Goal: Navigation & Orientation: Find specific page/section

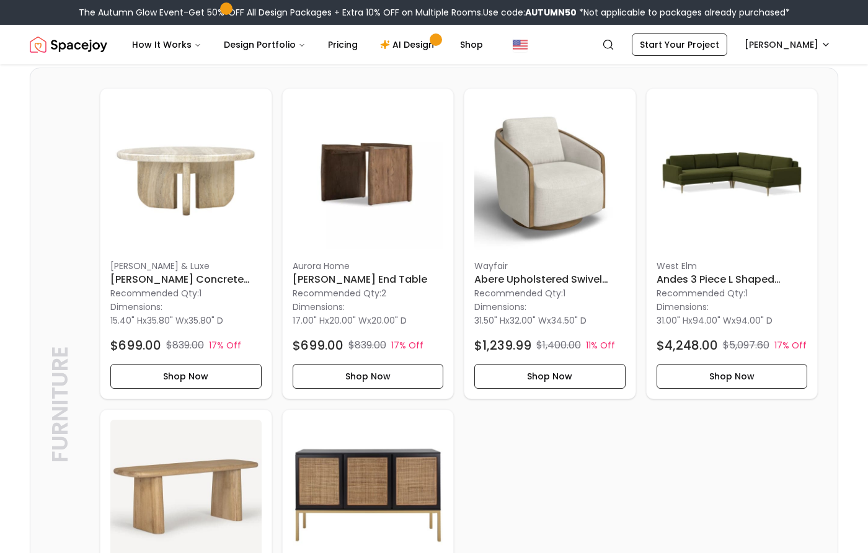
scroll to position [884, 0]
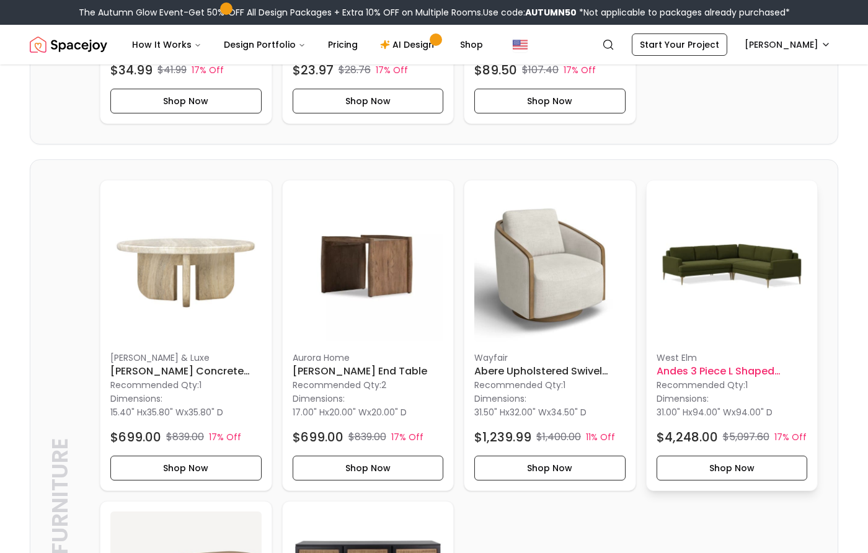
click at [739, 274] on img at bounding box center [732, 265] width 151 height 151
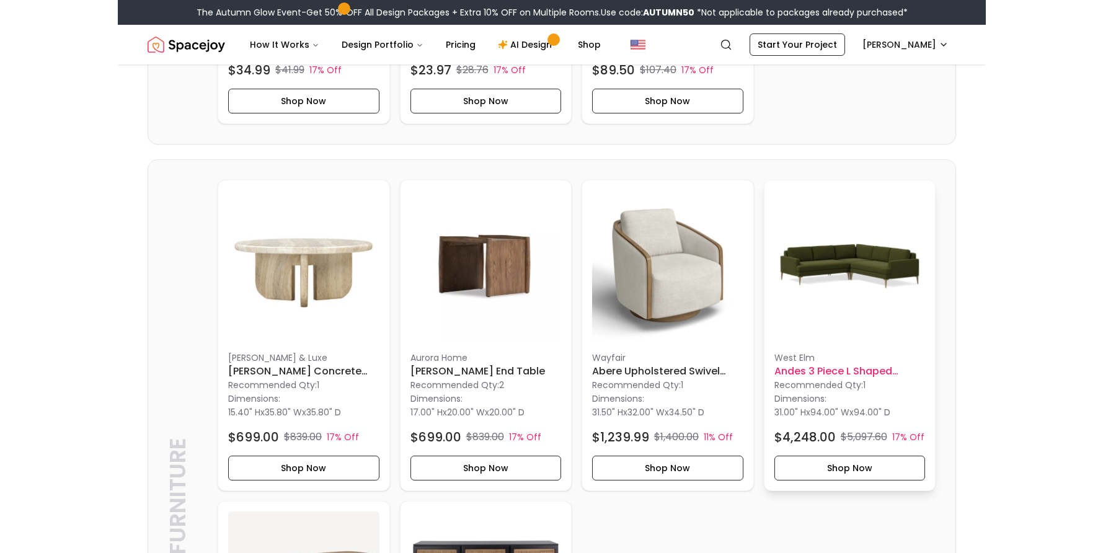
scroll to position [927, 0]
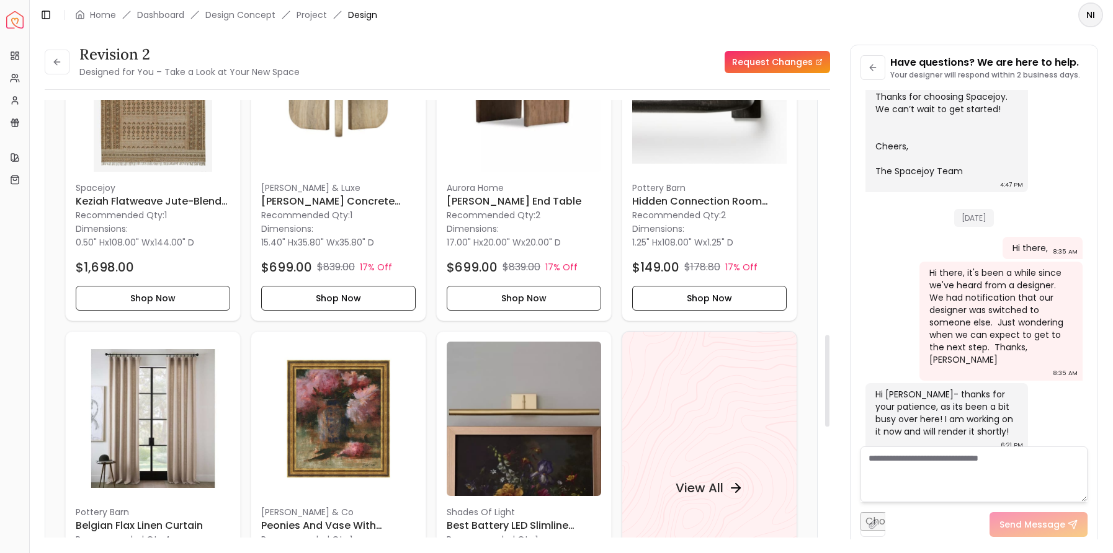
scroll to position [1182, 0]
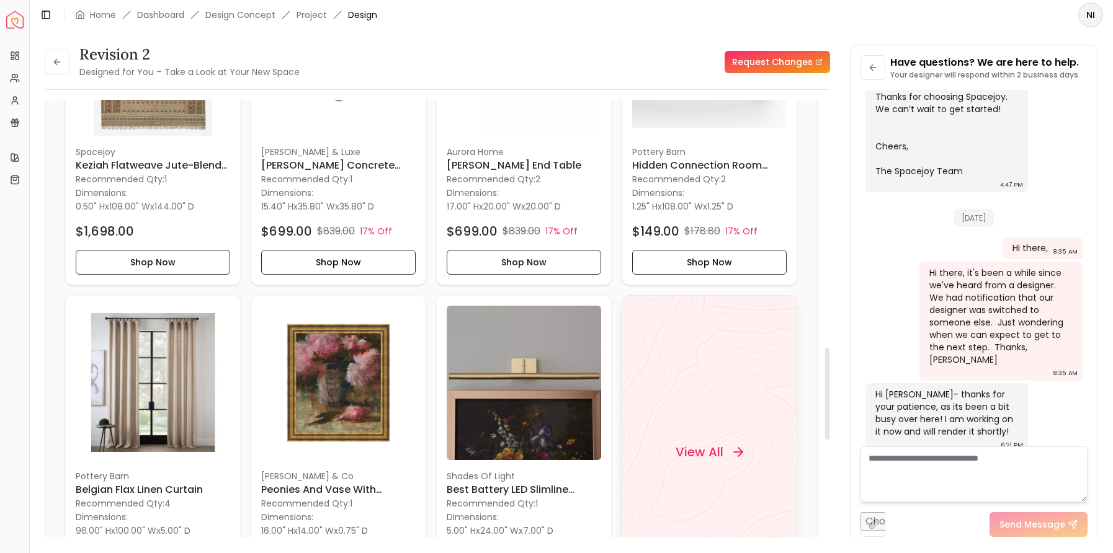
click at [710, 453] on h4 "View All" at bounding box center [699, 451] width 48 height 17
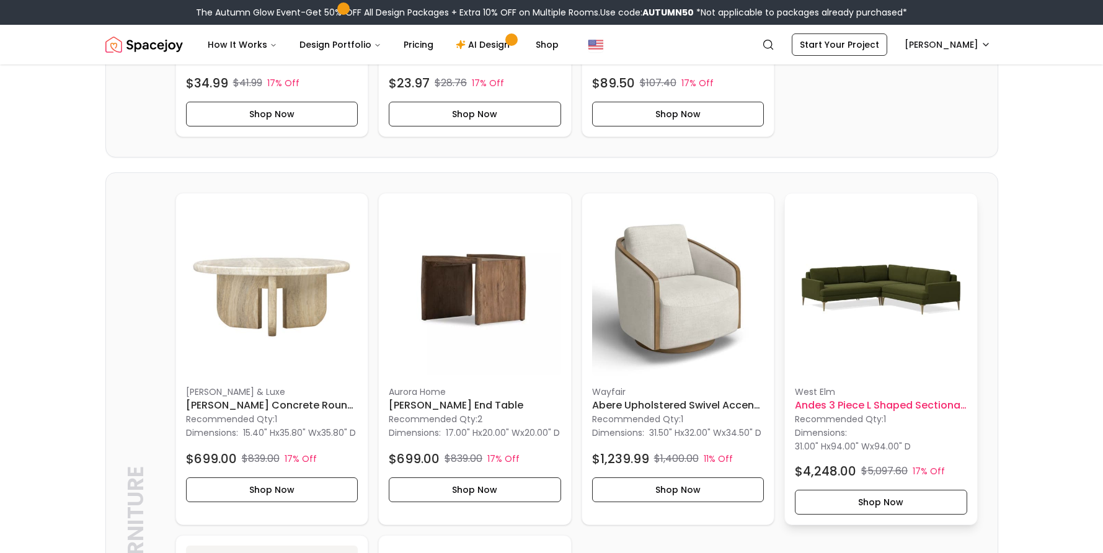
scroll to position [906, 0]
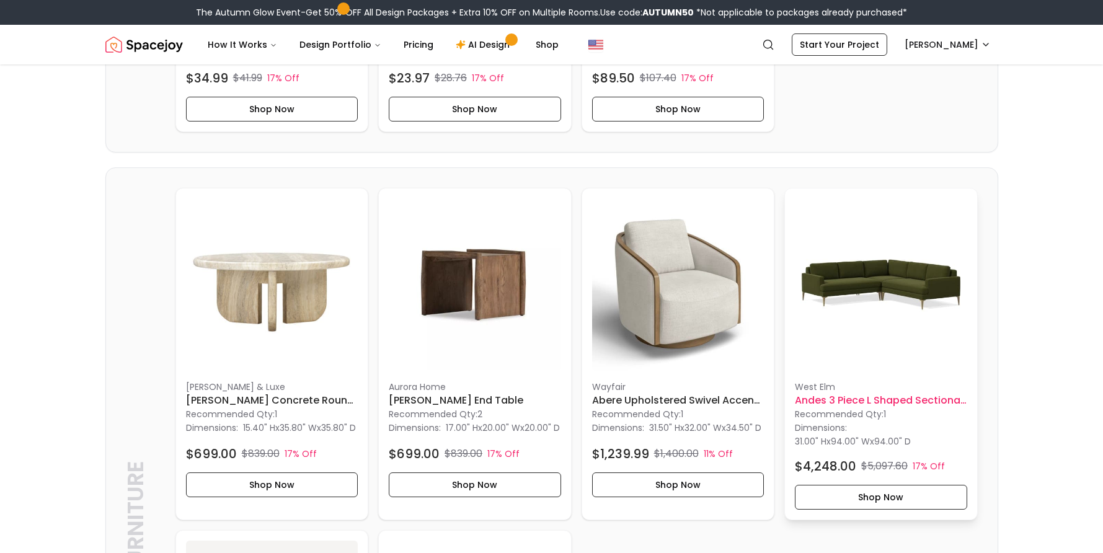
click at [894, 295] on img at bounding box center [881, 284] width 172 height 172
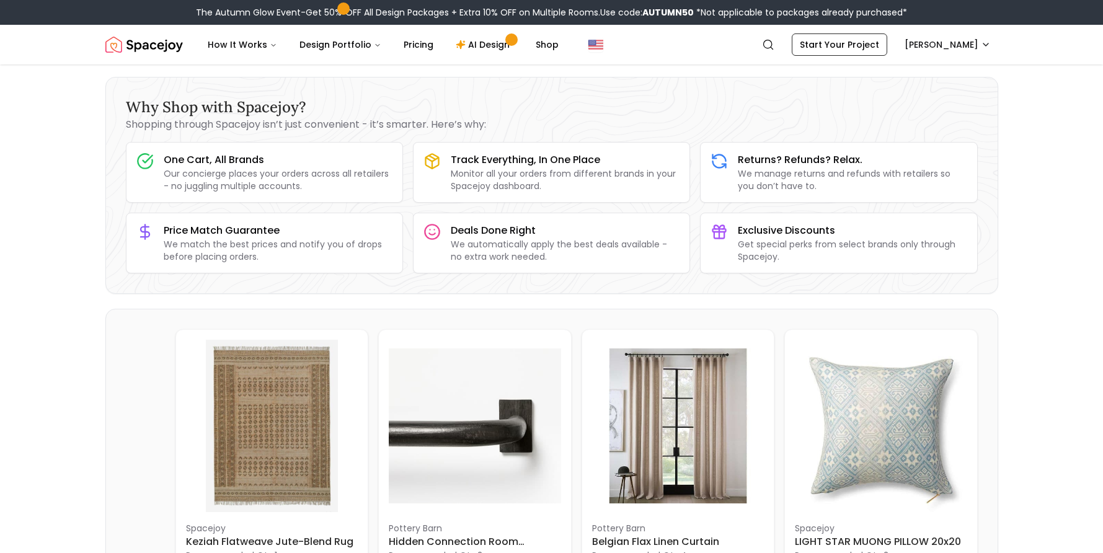
scroll to position [0, 0]
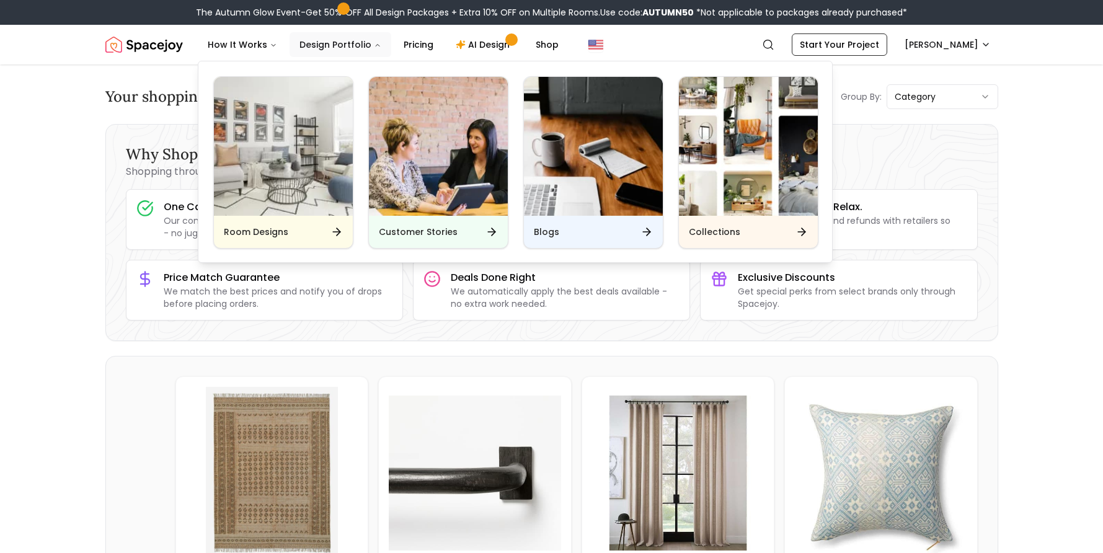
click at [352, 41] on button "Design Portfolio" at bounding box center [341, 44] width 102 height 25
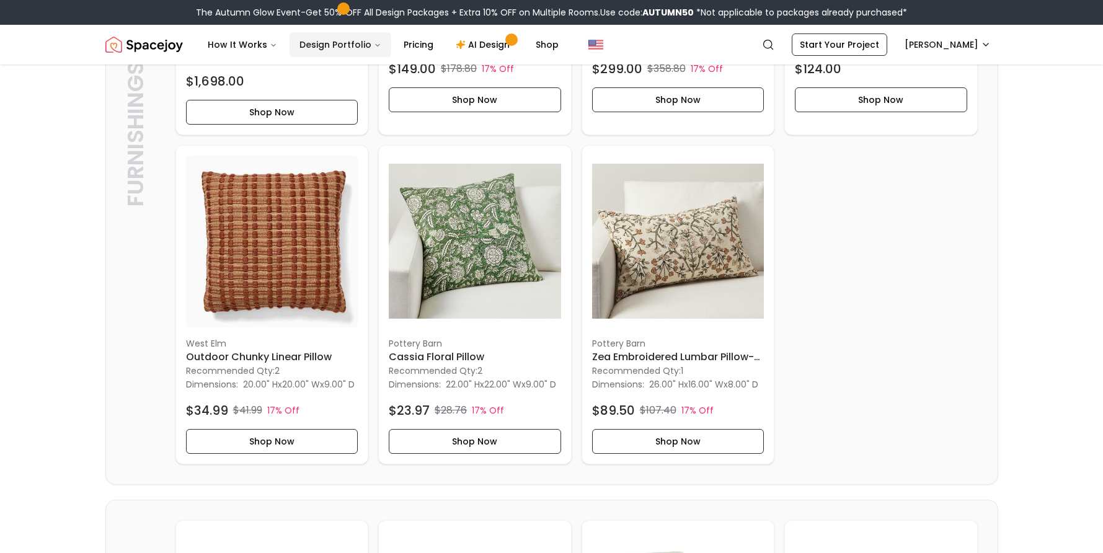
scroll to position [563, 0]
